Goal: Task Accomplishment & Management: Manage account settings

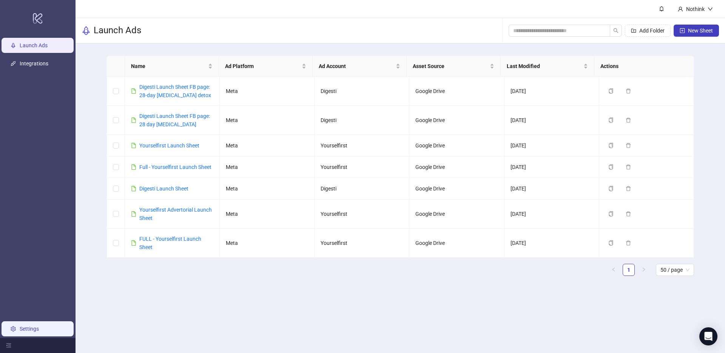
click at [35, 330] on link "Settings" at bounding box center [29, 329] width 19 height 6
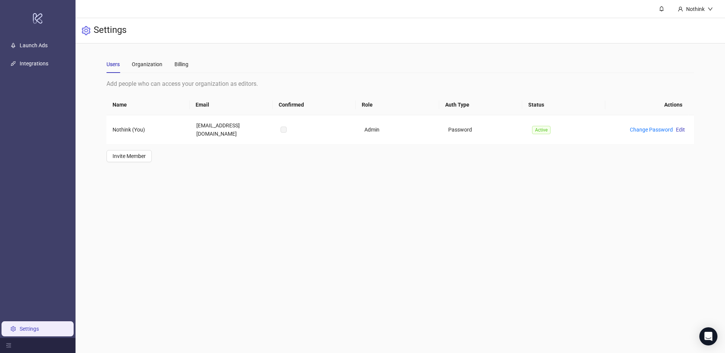
click at [194, 66] on div "Users Organization Billing" at bounding box center [401, 64] width 588 height 17
click at [181, 59] on div "Billing" at bounding box center [182, 64] width 14 height 17
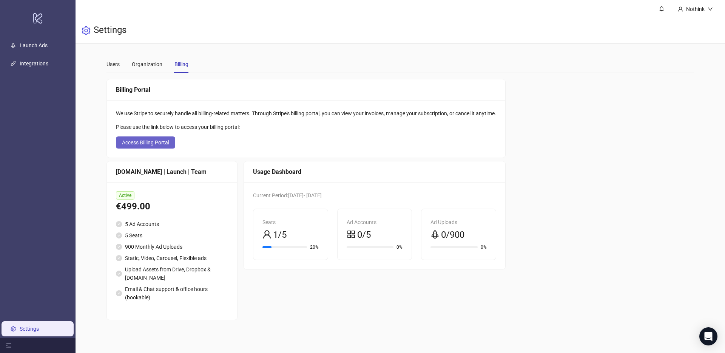
click at [155, 138] on button "Access Billing Portal" at bounding box center [145, 142] width 59 height 12
